Goal: Task Accomplishment & Management: Use online tool/utility

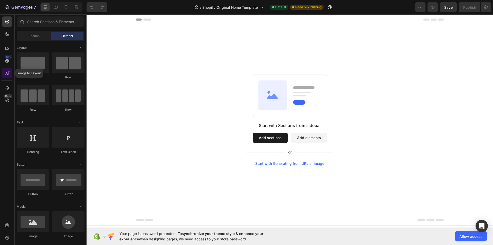
click at [8, 71] on icon at bounding box center [7, 73] width 5 height 5
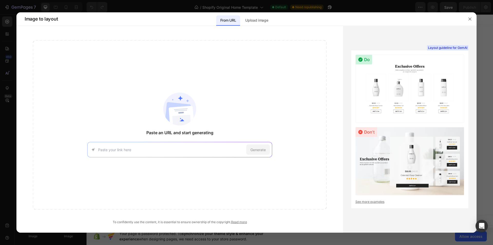
click at [6, 60] on div at bounding box center [246, 122] width 493 height 245
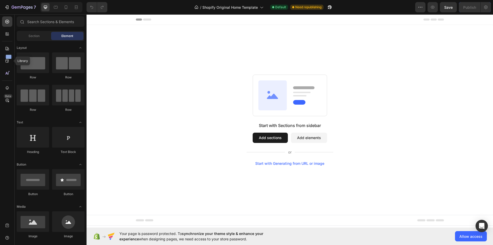
click at [6, 60] on icon at bounding box center [7, 60] width 5 height 5
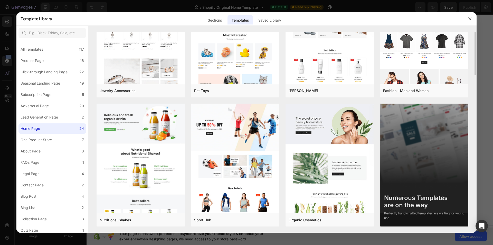
scroll to position [325, 0]
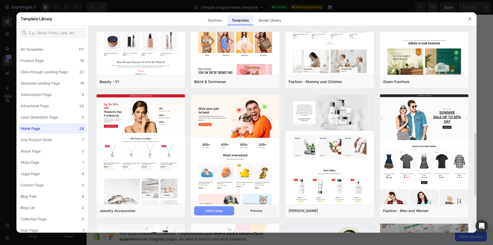
click at [220, 209] on div "Add to page" at bounding box center [214, 210] width 17 height 5
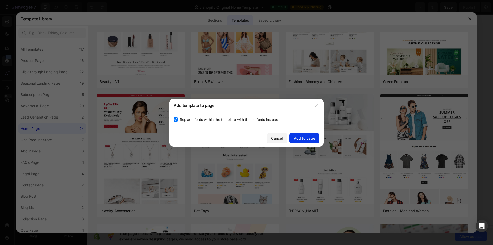
click at [302, 139] on div "Add to page" at bounding box center [304, 137] width 21 height 5
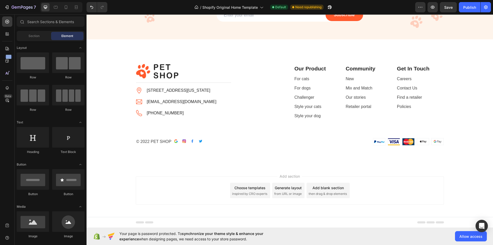
scroll to position [1019, 0]
click at [176, 101] on p "[EMAIL_ADDRESS][DOMAIN_NAME]" at bounding box center [182, 101] width 70 height 6
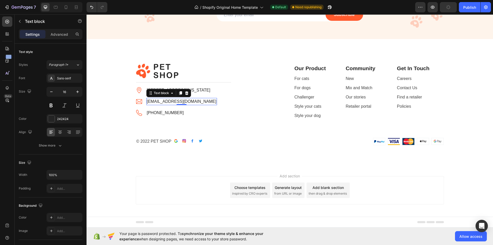
click at [177, 101] on p "[EMAIL_ADDRESS][DOMAIN_NAME]" at bounding box center [182, 101] width 70 height 6
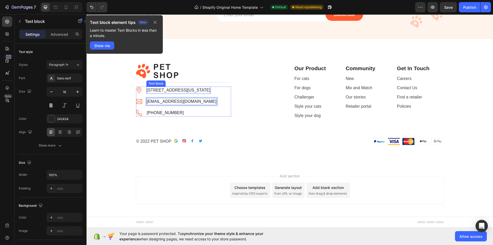
click at [210, 91] on p "[STREET_ADDRESS][US_STATE]" at bounding box center [178, 90] width 63 height 6
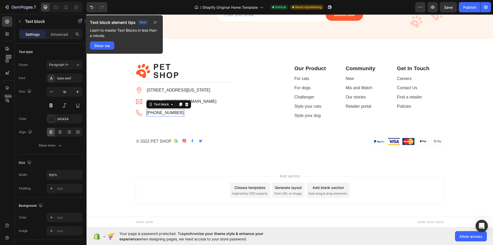
click at [175, 113] on p "[PHONE_NUMBER]" at bounding box center [165, 113] width 37 height 6
click at [148, 141] on p "© 2022 PET SHOP" at bounding box center [153, 141] width 35 height 6
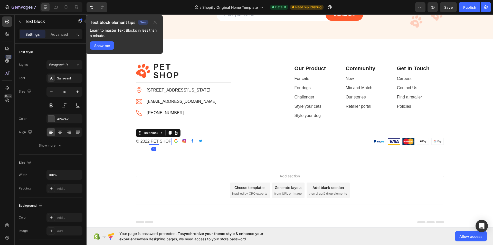
click at [148, 142] on p "© 2022 PET SHOP" at bounding box center [153, 141] width 35 height 6
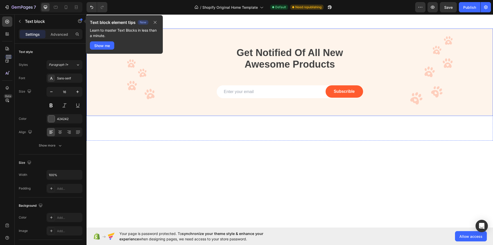
scroll to position [730, 0]
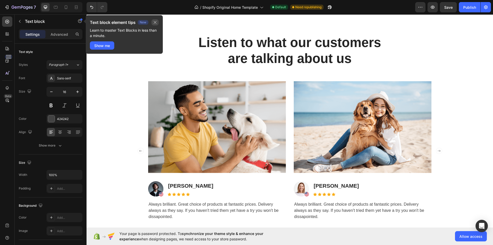
drag, startPoint x: 154, startPoint y: 21, endPoint x: 67, endPoint y: 14, distance: 87.1
click at [154, 21] on icon "button" at bounding box center [155, 22] width 4 height 4
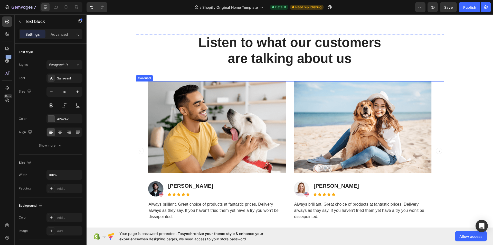
click at [436, 150] on icon "Carousel Next Arrow" at bounding box center [439, 151] width 6 height 6
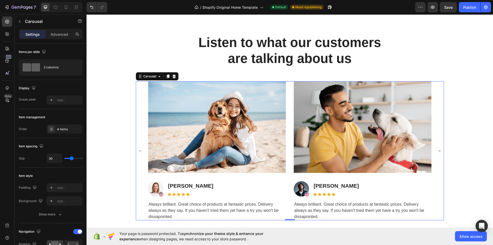
click at [436, 150] on icon "Carousel Next Arrow" at bounding box center [439, 151] width 6 height 6
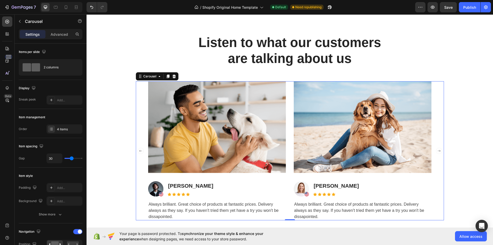
click at [437, 152] on icon "Carousel Next Arrow" at bounding box center [439, 151] width 6 height 6
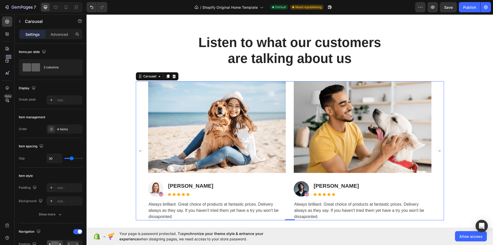
click at [437, 152] on icon "Carousel Next Arrow" at bounding box center [439, 151] width 6 height 6
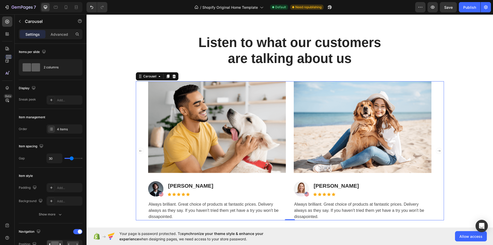
click at [437, 152] on icon "Carousel Next Arrow" at bounding box center [439, 151] width 6 height 6
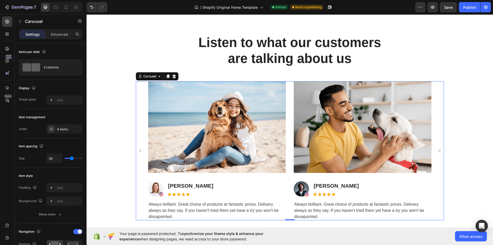
click at [437, 152] on icon "Carousel Next Arrow" at bounding box center [439, 151] width 6 height 6
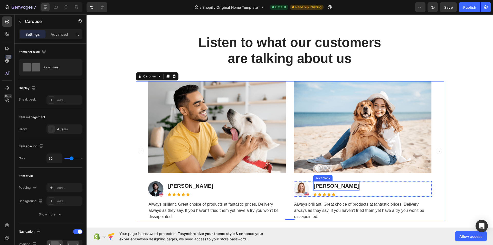
click at [339, 185] on p "[PERSON_NAME]" at bounding box center [336, 186] width 45 height 8
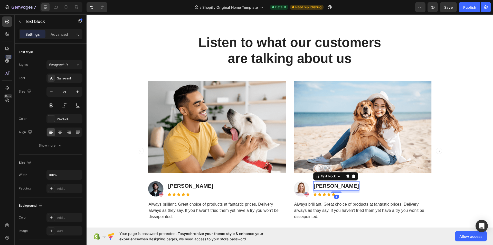
click at [341, 184] on p "[PERSON_NAME]" at bounding box center [336, 186] width 45 height 8
click at [343, 185] on p "[PERSON_NAME]" at bounding box center [336, 186] width 45 height 8
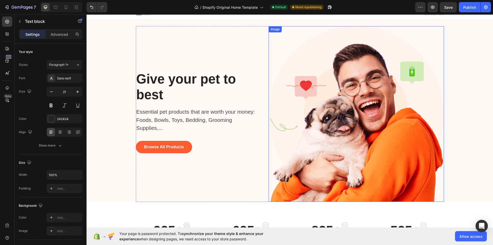
scroll to position [0, 0]
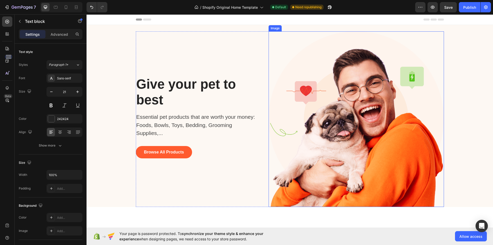
click at [432, 59] on img at bounding box center [357, 119] width 176 height 176
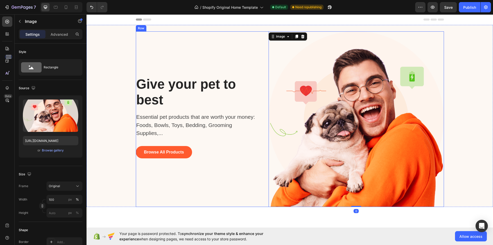
click at [149, 50] on div "Give your pet to best Heading Essential pet products that are worth your money:…" at bounding box center [198, 119] width 125 height 176
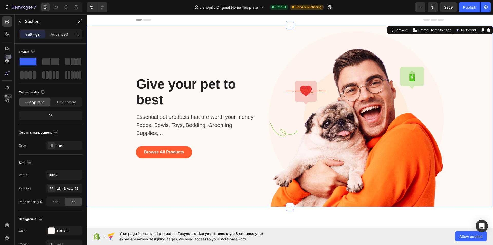
click at [109, 44] on div "Give your pet to best Heading Essential pet products that are worth your money:…" at bounding box center [289, 119] width 399 height 176
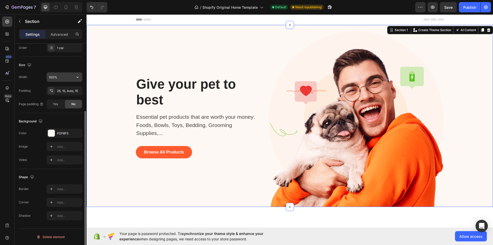
click at [71, 77] on input "100%" at bounding box center [64, 76] width 35 height 9
click at [52, 76] on input "100%" at bounding box center [64, 76] width 35 height 9
click at [52, 77] on input "100%" at bounding box center [64, 76] width 35 height 9
click at [78, 78] on icon "button" at bounding box center [77, 77] width 5 height 5
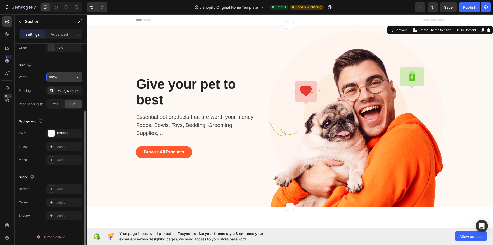
click at [78, 78] on icon "button" at bounding box center [77, 77] width 5 height 5
click at [57, 97] on div "Default 1200px" at bounding box center [59, 100] width 42 height 10
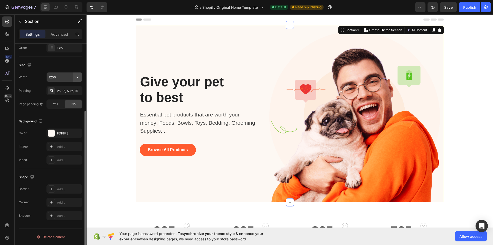
click at [76, 75] on icon "button" at bounding box center [77, 77] width 5 height 5
click at [58, 75] on input "1200" at bounding box center [64, 76] width 35 height 9
click at [59, 75] on input "1200" at bounding box center [64, 76] width 35 height 9
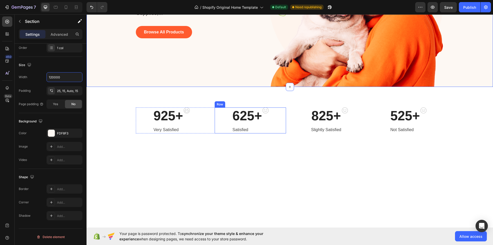
scroll to position [0, 0]
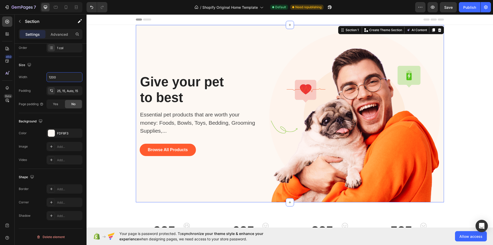
type input "12000"
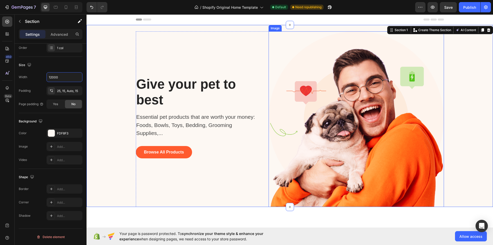
scroll to position [120, 0]
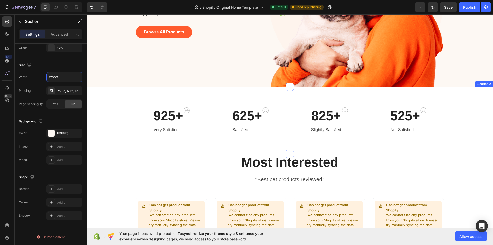
click at [129, 134] on div "925+ Heading Very Satisfied Text block Image Row 625+ Heading Satisfied Text bl…" at bounding box center [290, 120] width 407 height 67
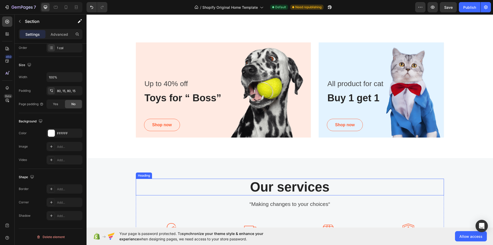
scroll to position [480, 0]
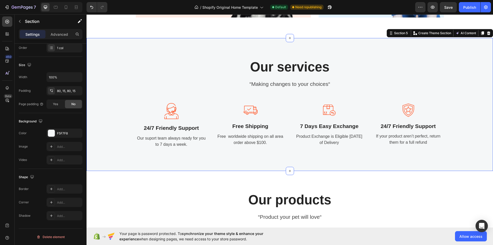
click at [116, 79] on div "Our services Heading “Making changes to your choices“ Text block Image 24/7 Fri…" at bounding box center [289, 105] width 399 height 92
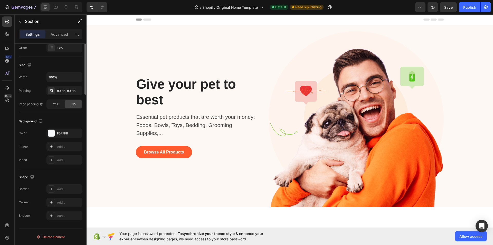
scroll to position [0, 0]
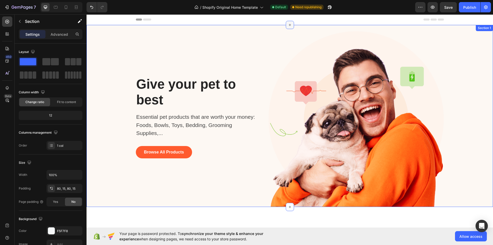
click at [289, 23] on icon at bounding box center [290, 25] width 4 height 4
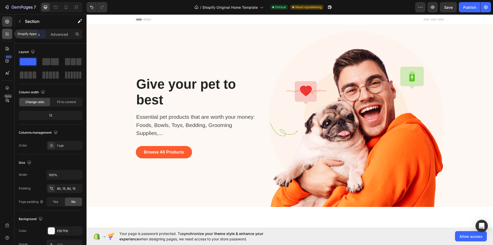
click at [6, 34] on icon at bounding box center [7, 33] width 2 height 2
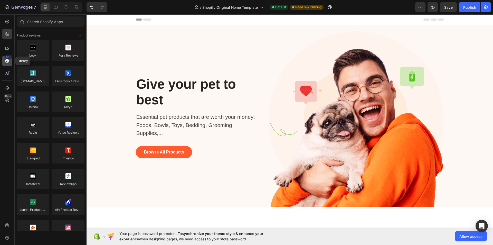
click at [7, 62] on icon at bounding box center [6, 60] width 3 height 3
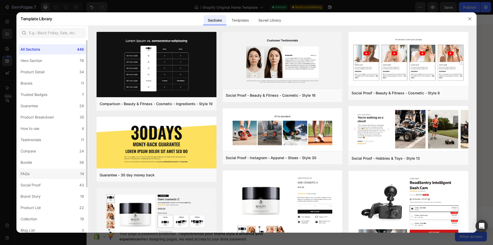
scroll to position [59, 0]
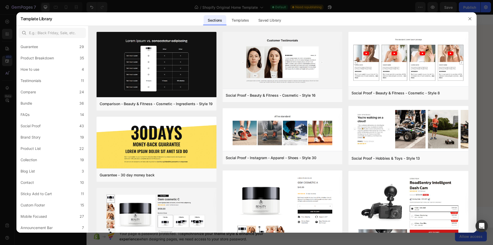
click at [1, 184] on div at bounding box center [246, 122] width 493 height 245
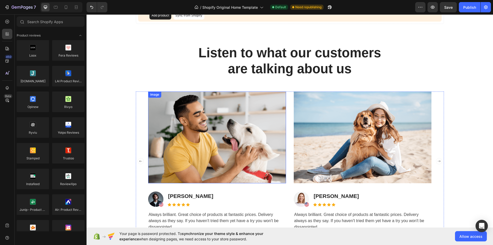
scroll to position [1019, 0]
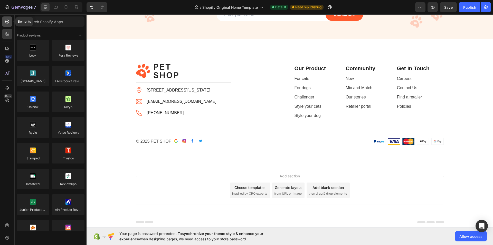
click at [8, 24] on icon at bounding box center [7, 21] width 5 height 5
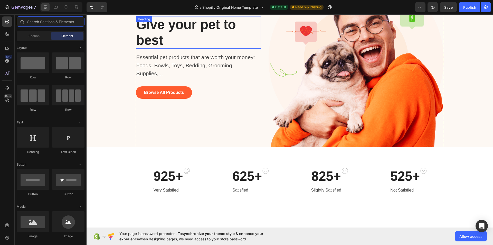
scroll to position [0, 0]
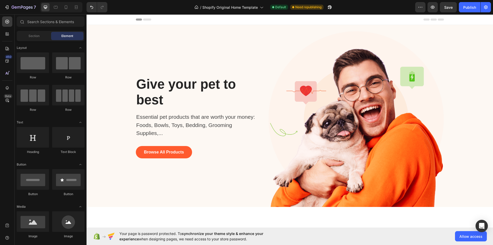
click at [144, 19] on icon at bounding box center [147, 20] width 8 height 2
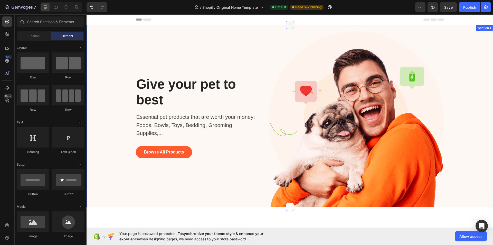
click at [288, 24] on icon at bounding box center [290, 25] width 4 height 4
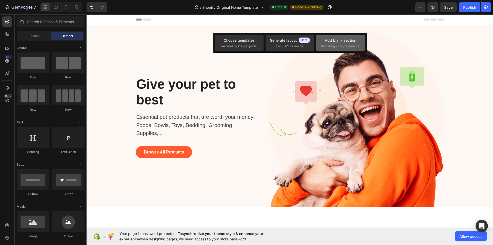
click at [325, 44] on span "then drag & drop elements" at bounding box center [340, 46] width 38 height 5
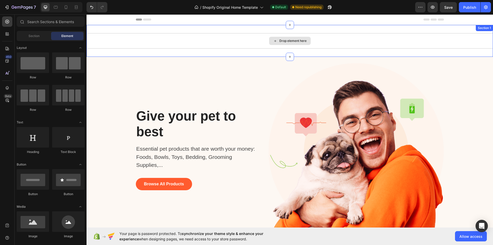
click at [292, 41] on div "Drop element here" at bounding box center [293, 41] width 27 height 4
click at [8, 74] on icon at bounding box center [8, 73] width 1 height 3
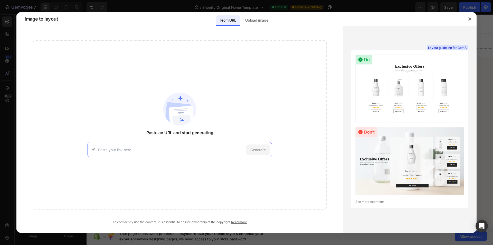
click at [6, 61] on div at bounding box center [246, 122] width 493 height 245
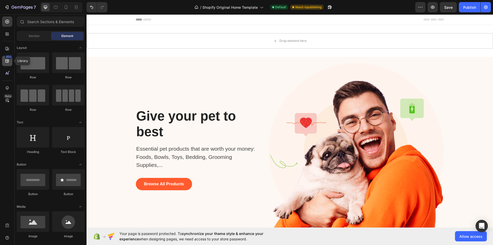
click at [7, 60] on icon at bounding box center [7, 60] width 5 height 5
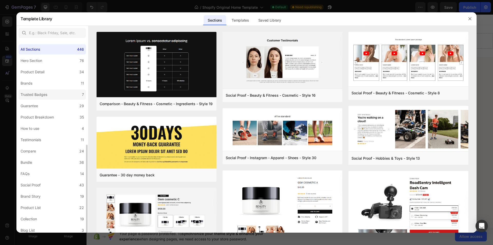
scroll to position [59, 0]
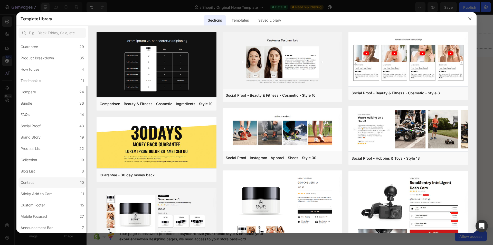
click at [47, 182] on label "Contact 10" at bounding box center [53, 182] width 68 height 10
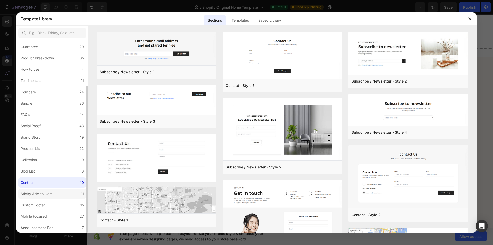
click at [44, 192] on div "Sticky Add to Cart" at bounding box center [36, 194] width 31 height 6
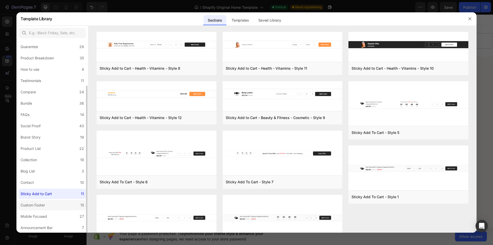
click at [44, 204] on div "Custom Footer" at bounding box center [33, 205] width 24 height 6
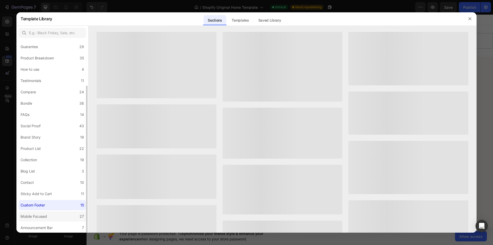
click at [47, 215] on div "Mobile Focused" at bounding box center [34, 216] width 26 height 6
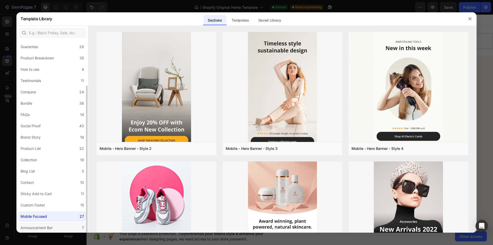
click at [54, 226] on div "Announcement Bar" at bounding box center [38, 228] width 34 height 6
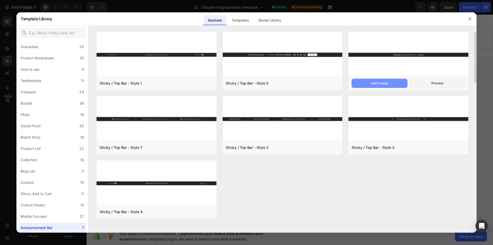
click at [386, 80] on button "Add to page" at bounding box center [380, 83] width 56 height 9
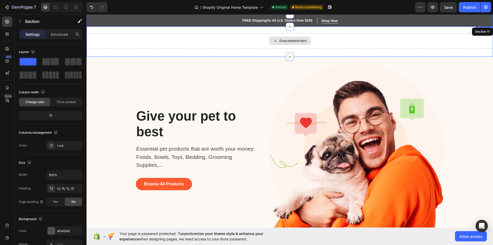
click at [324, 39] on div "Drop element here" at bounding box center [290, 40] width 407 height 15
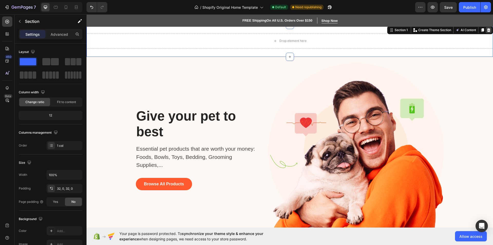
click at [487, 31] on icon at bounding box center [489, 30] width 4 height 4
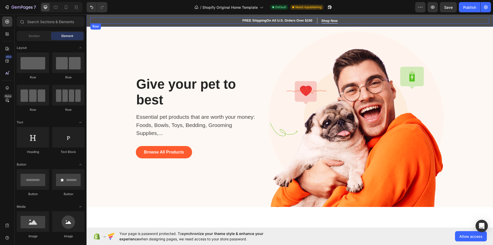
click at [368, 20] on div "FREE Shipping On All U.S. Orders Over $150 Heading Shop Now Button Row Shop Now…" at bounding box center [289, 20] width 399 height 6
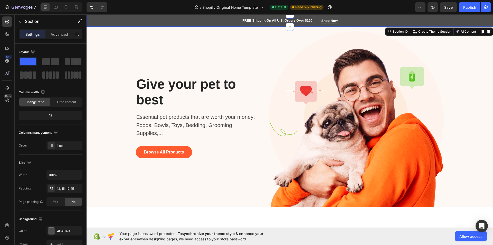
click at [487, 23] on div "FREE Shipping On All U.S. Orders Over $150 Heading Shop Now Button Row Shop Now…" at bounding box center [290, 20] width 407 height 12
click at [328, 20] on div "Shop Now" at bounding box center [330, 20] width 16 height 5
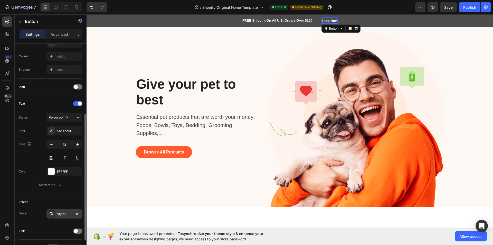
scroll to position [153, 0]
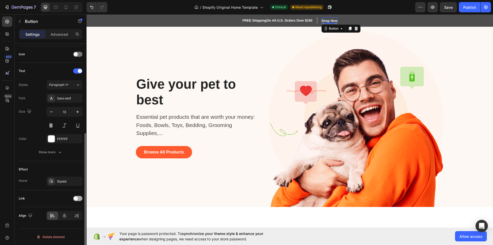
click at [77, 199] on span at bounding box center [76, 198] width 4 height 4
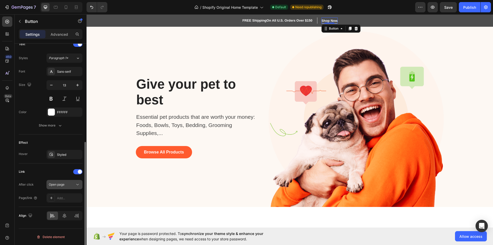
click at [66, 184] on div "Open page" at bounding box center [62, 184] width 26 height 5
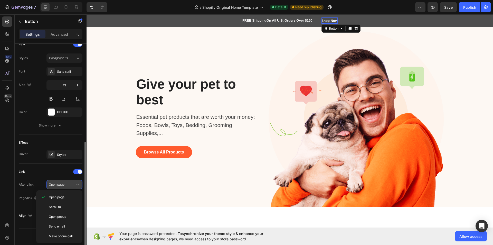
click at [71, 186] on div "Open page" at bounding box center [62, 184] width 26 height 5
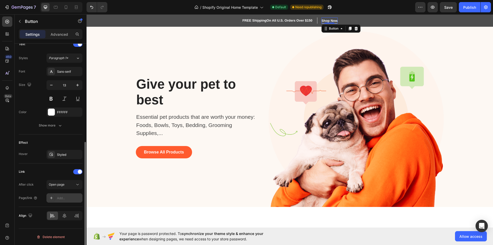
click at [62, 198] on div "Add..." at bounding box center [69, 198] width 24 height 5
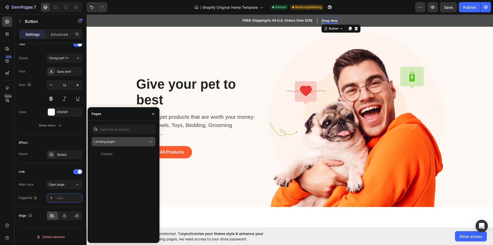
click at [131, 146] on button "Landing pages" at bounding box center [124, 141] width 64 height 9
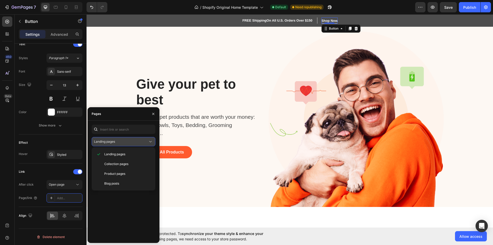
click at [131, 146] on button "Landing pages" at bounding box center [124, 141] width 64 height 9
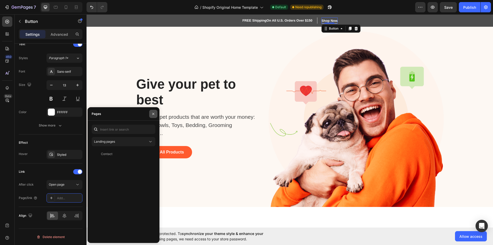
click at [155, 116] on icon "button" at bounding box center [153, 114] width 4 height 4
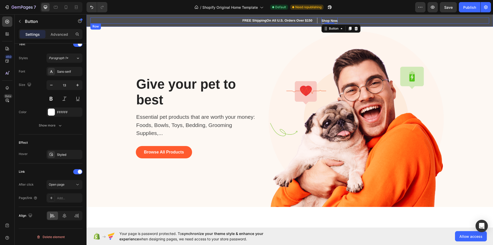
click at [375, 18] on div "FREE Shipping On All U.S. Orders Over $150 Heading Shop Now Button 0 Row Shop N…" at bounding box center [289, 20] width 399 height 6
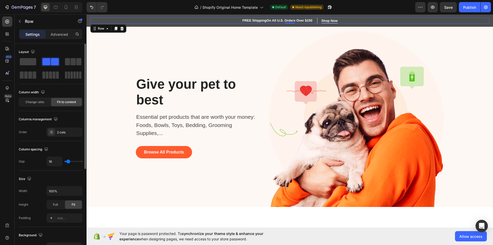
scroll to position [0, 0]
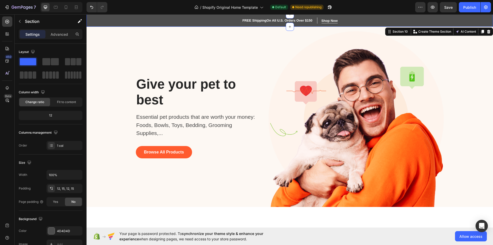
click at [475, 25] on div "FREE Shipping On All U.S. Orders Over $150 Heading Shop Now Button Row Shop Now…" at bounding box center [290, 20] width 407 height 12
click at [479, 21] on div "FREE Shipping On All U.S. Orders Over $150 Heading Shop Now Button Row Shop Now…" at bounding box center [289, 20] width 399 height 6
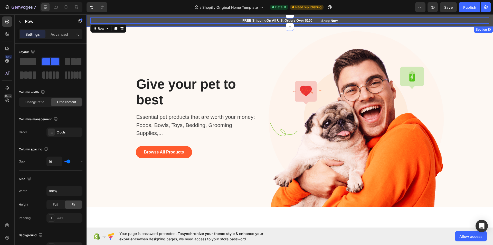
click at [484, 16] on div "FREE Shipping On All U.S. Orders Over $150 Heading Shop Now Button Row Shop Now…" at bounding box center [290, 20] width 407 height 12
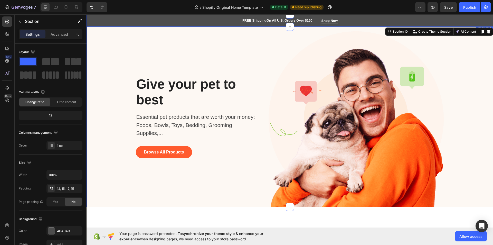
click at [249, 46] on div "Give your pet to best Heading Essential pet products that are worth your money:…" at bounding box center [198, 119] width 125 height 176
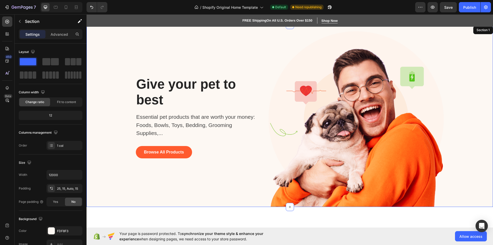
click at [469, 99] on div "Give your pet to best Heading Essential pet products that are worth your money:…" at bounding box center [289, 119] width 399 height 176
